Goal: Task Accomplishment & Management: Use online tool/utility

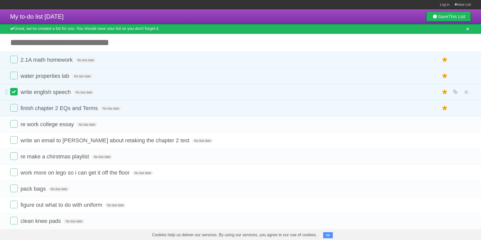
click at [15, 92] on label at bounding box center [14, 92] width 8 height 8
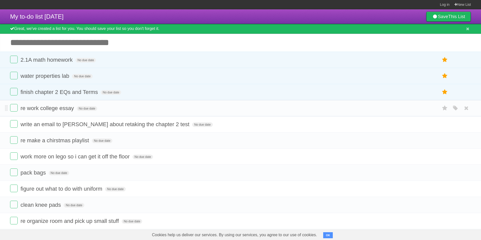
scroll to position [60, 0]
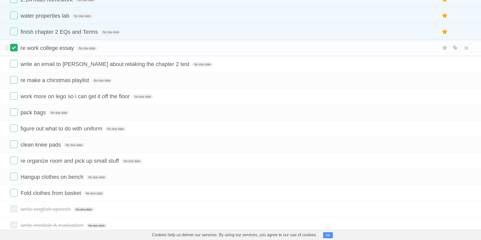
click at [12, 50] on label at bounding box center [14, 48] width 8 height 8
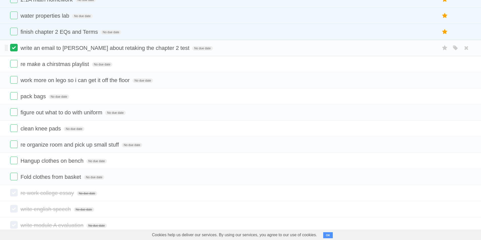
click at [14, 50] on label at bounding box center [14, 48] width 8 height 8
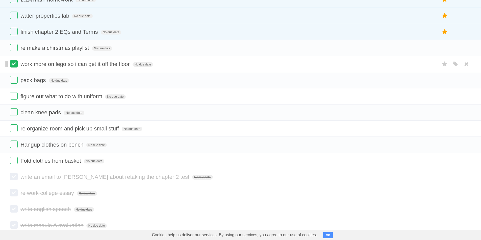
click at [13, 66] on label at bounding box center [14, 64] width 8 height 8
click at [15, 48] on label at bounding box center [14, 48] width 8 height 8
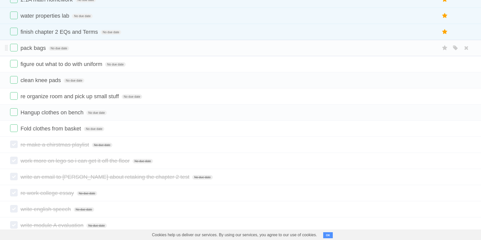
click at [14, 52] on form "pack bags No due date White Red Blue Green Purple Orange" at bounding box center [240, 48] width 460 height 8
click at [13, 47] on label at bounding box center [14, 48] width 8 height 8
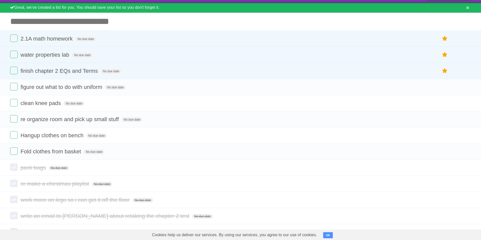
scroll to position [0, 0]
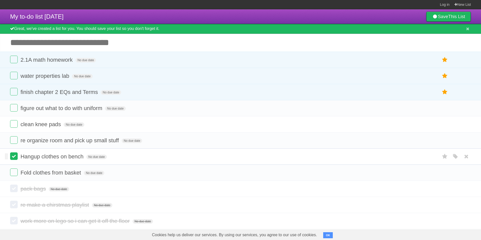
click at [13, 159] on label at bounding box center [14, 157] width 8 height 8
click at [13, 140] on label at bounding box center [14, 140] width 8 height 8
click at [14, 140] on label at bounding box center [14, 140] width 8 height 8
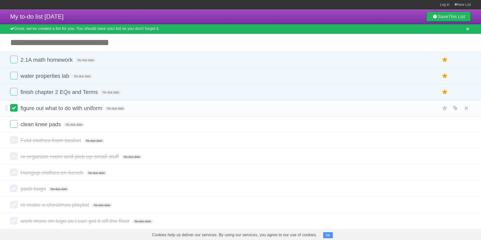
click at [15, 109] on label at bounding box center [14, 108] width 8 height 8
drag, startPoint x: 188, startPoint y: 67, endPoint x: 184, endPoint y: 77, distance: 10.6
click at [184, 77] on ul "2.1A math homework No due date White Red Blue Green Purple Orange water propert…" at bounding box center [240, 76] width 481 height 49
click at [184, 77] on form "water properties lab No due date White Red Blue Green Purple Orange" at bounding box center [240, 76] width 460 height 8
